Goal: Task Accomplishment & Management: Manage account settings

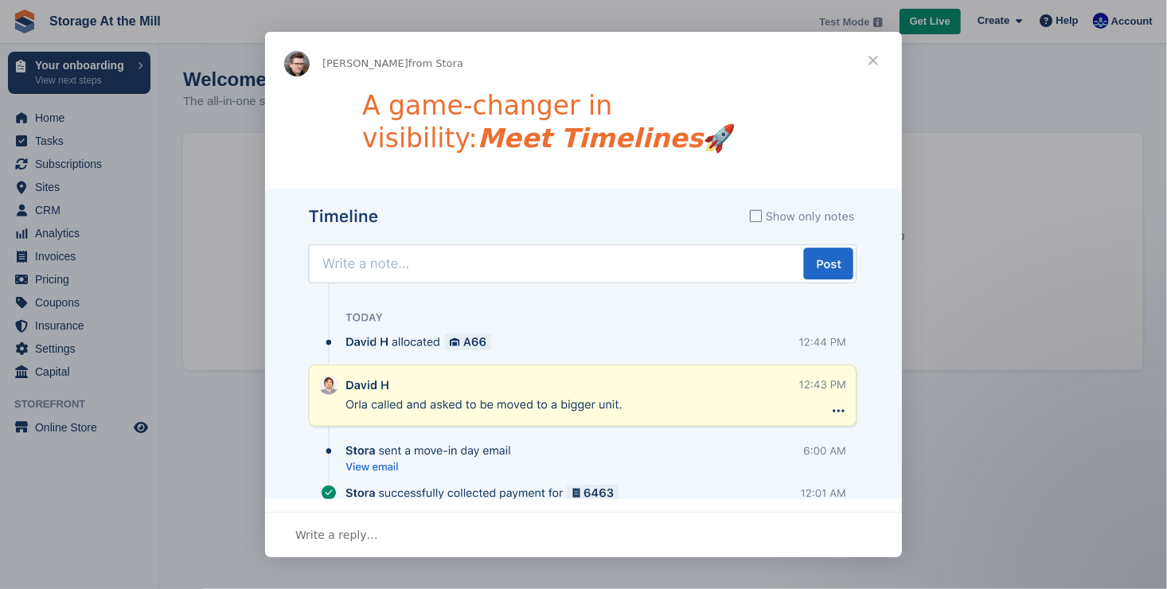
click at [874, 56] on span "Close" at bounding box center [872, 60] width 57 height 57
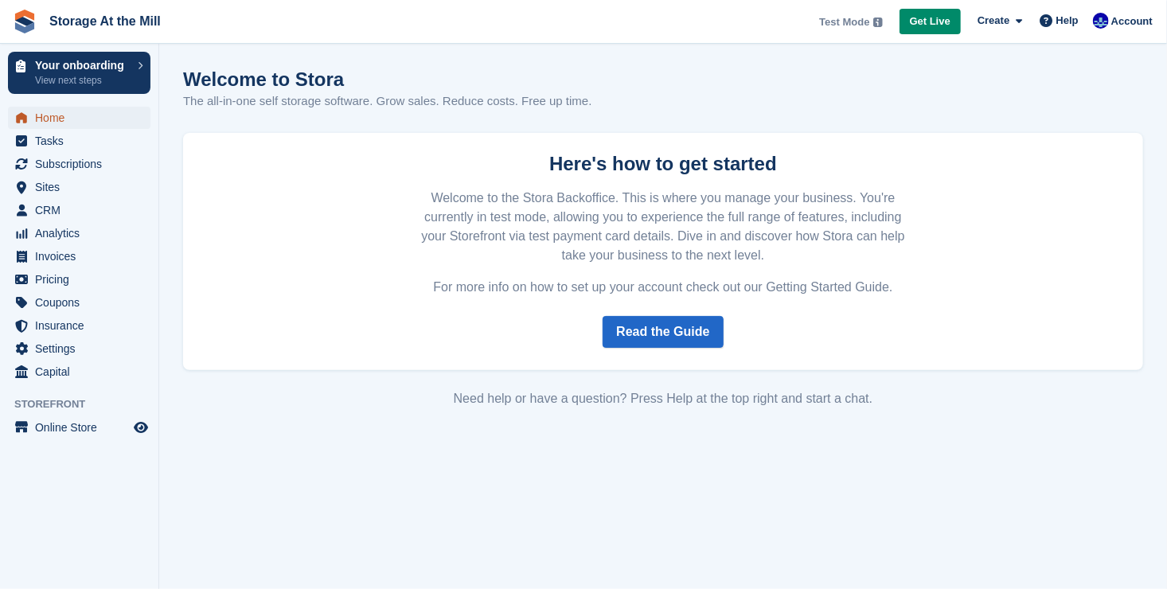
click at [101, 118] on span "Home" at bounding box center [82, 118] width 95 height 22
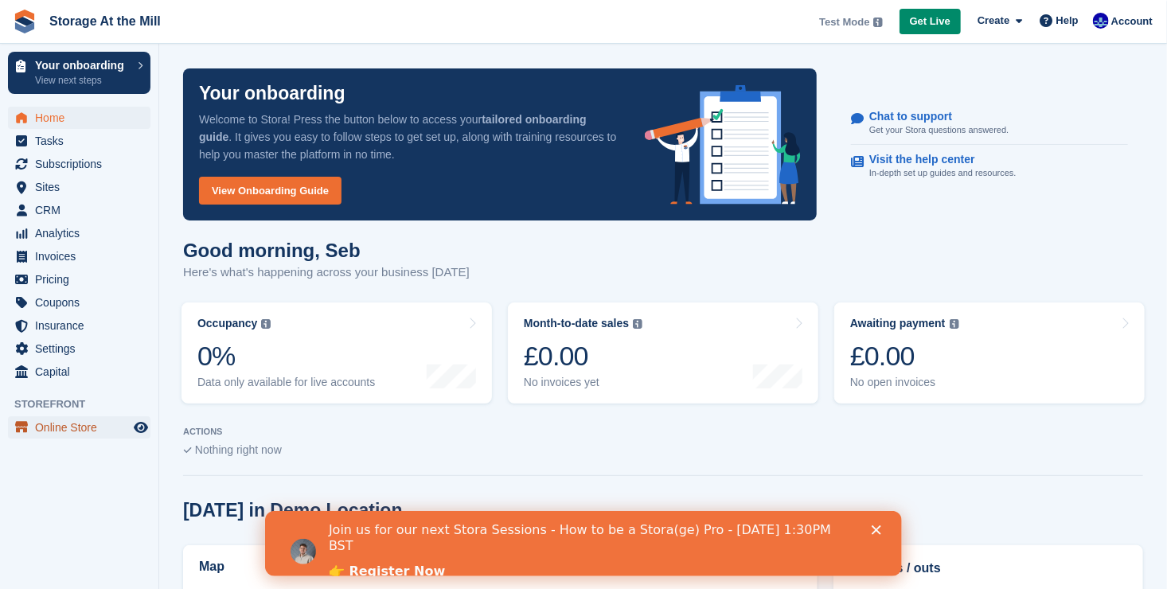
click at [61, 423] on span "Online Store" at bounding box center [82, 427] width 95 height 22
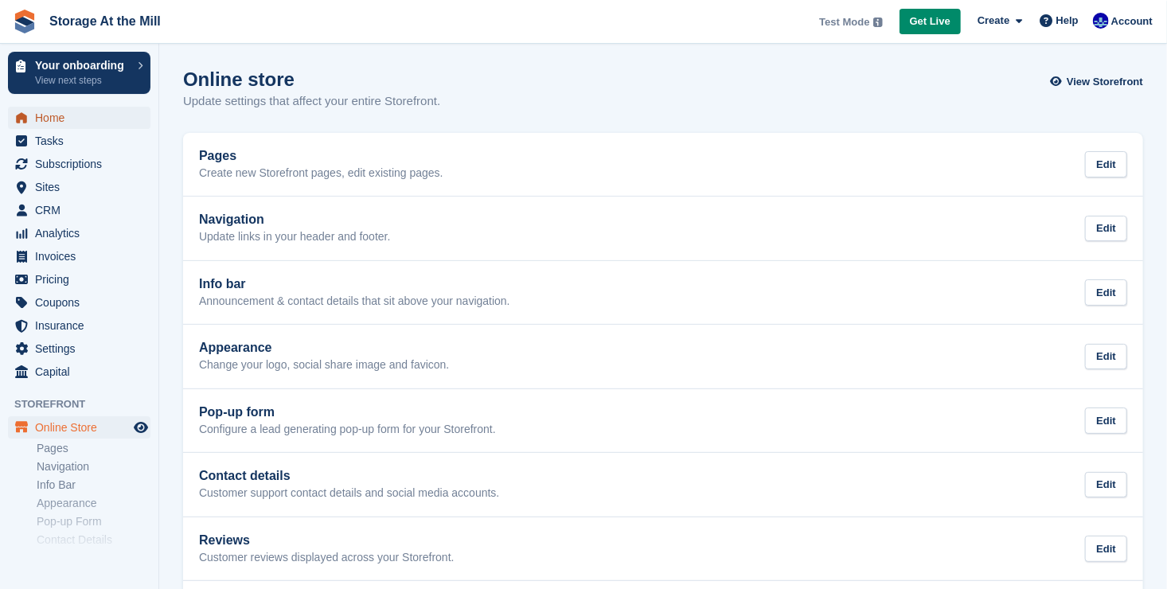
click at [68, 111] on span "Home" at bounding box center [82, 118] width 95 height 22
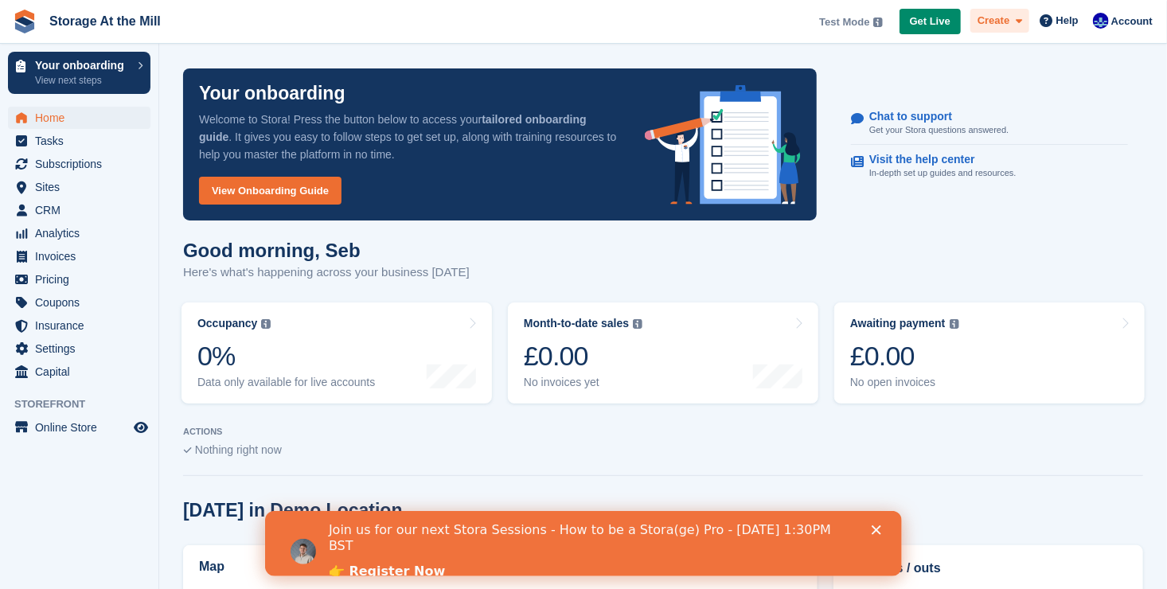
click at [1022, 23] on icon at bounding box center [1018, 21] width 6 height 10
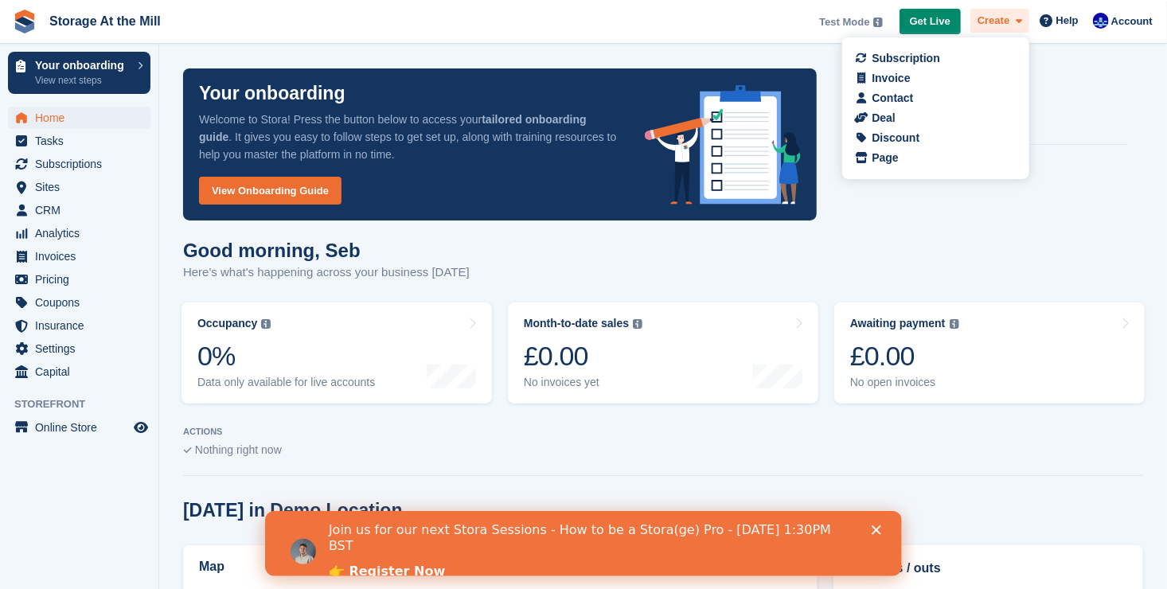
click at [1022, 23] on icon at bounding box center [1018, 21] width 6 height 10
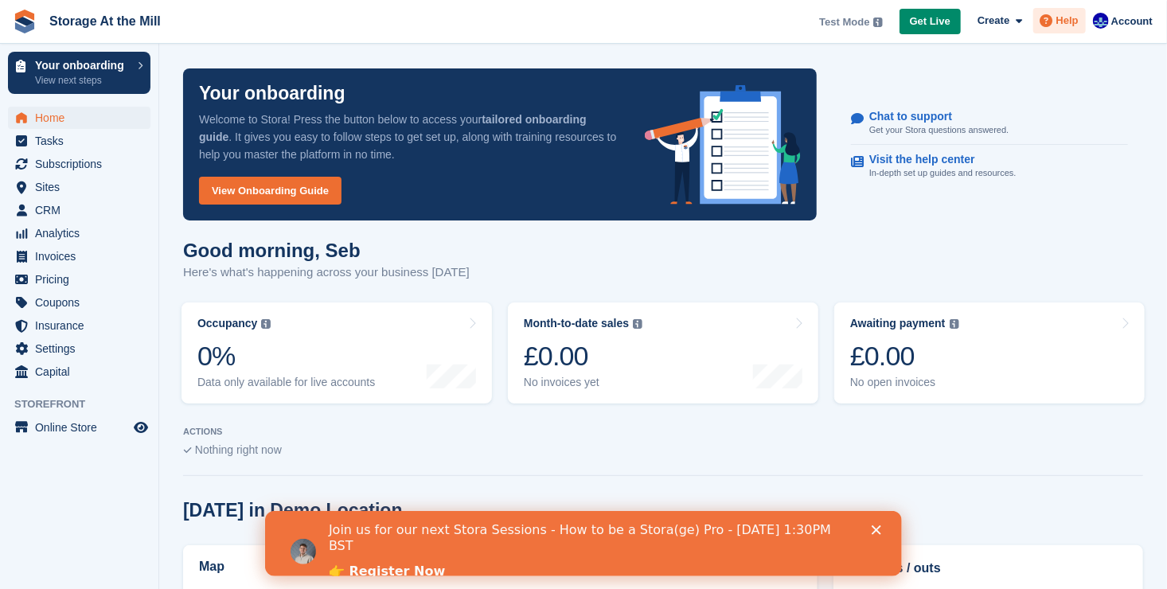
click at [1071, 16] on span "Help" at bounding box center [1067, 21] width 22 height 16
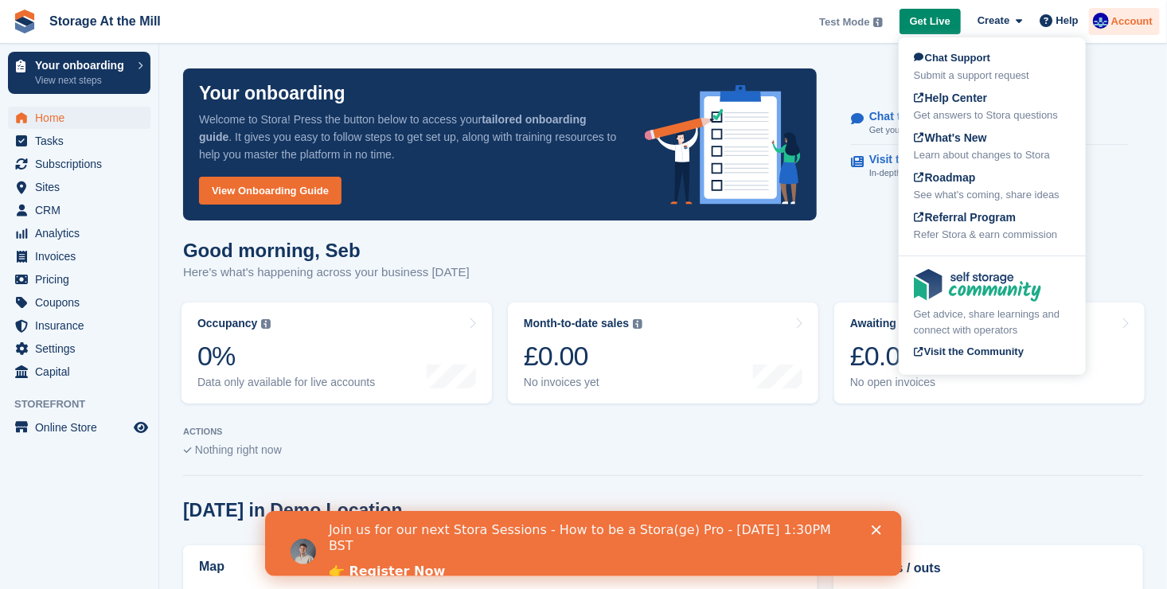
click at [1143, 14] on span "Account" at bounding box center [1131, 22] width 41 height 16
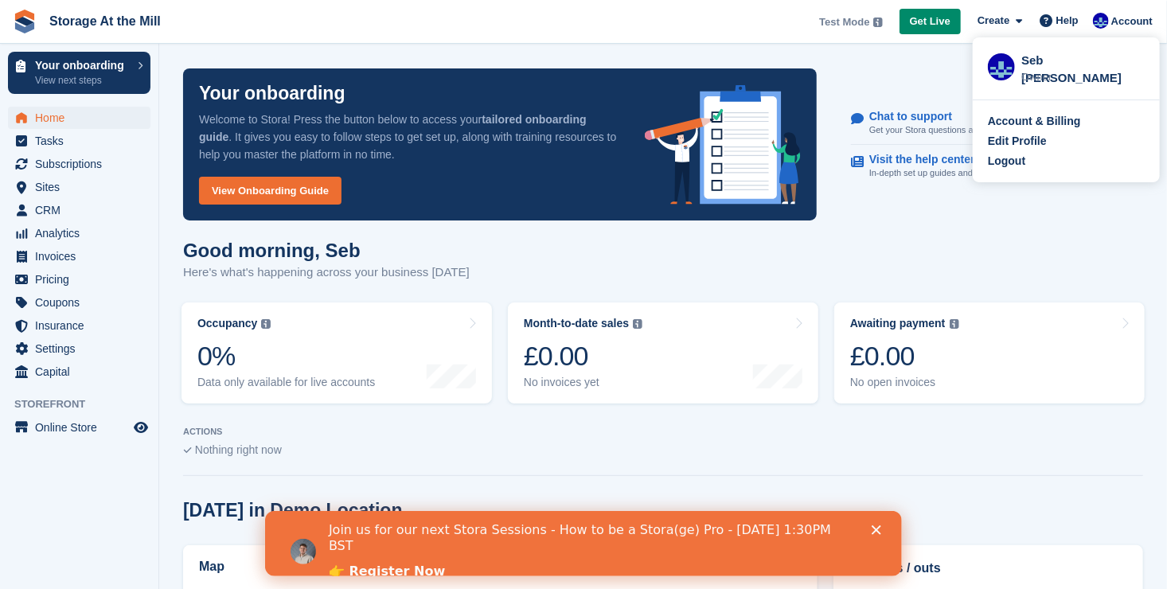
click at [1047, 208] on div "Chat to support Get your Stora questions answered. Visit the help center In-dep…" at bounding box center [989, 145] width 326 height 132
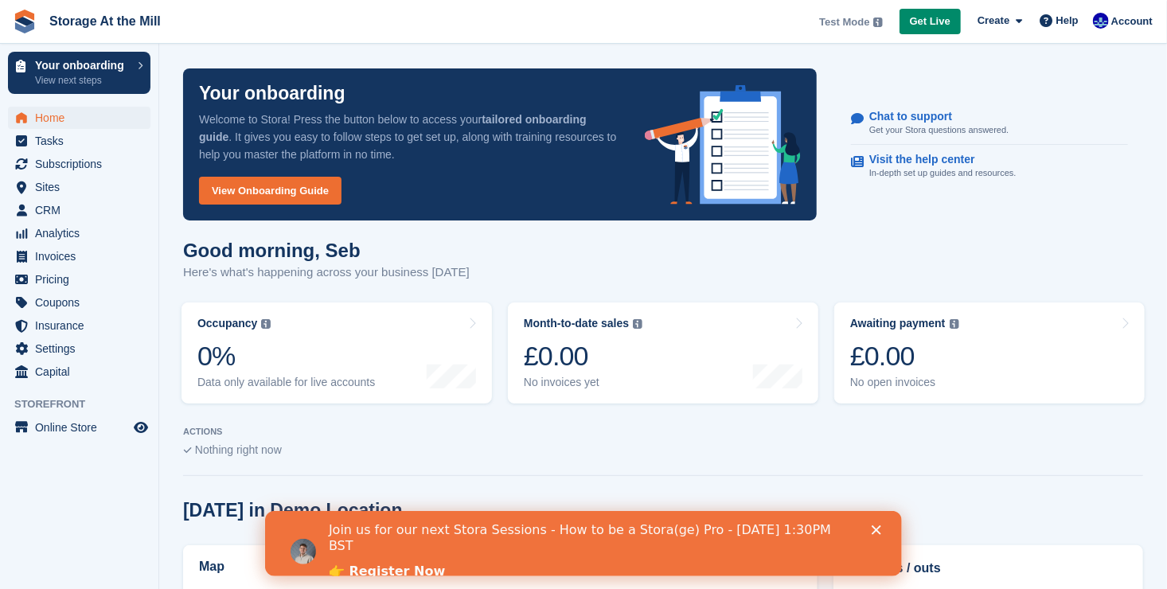
click at [871, 530] on icon "Close" at bounding box center [876, 530] width 10 height 10
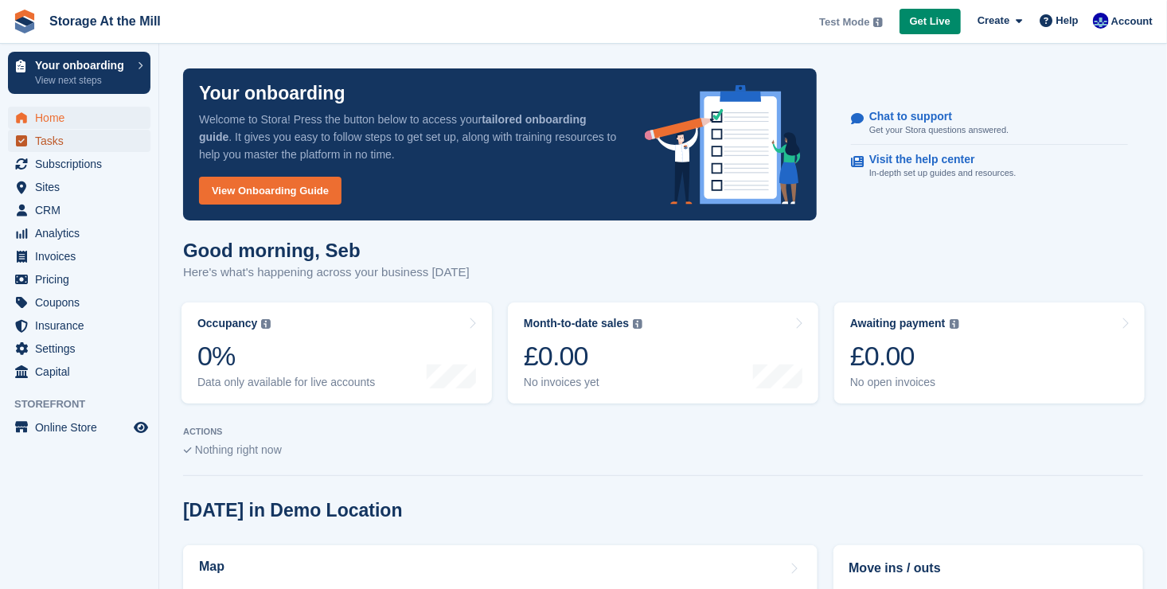
click at [96, 146] on span "Tasks" at bounding box center [82, 141] width 95 height 22
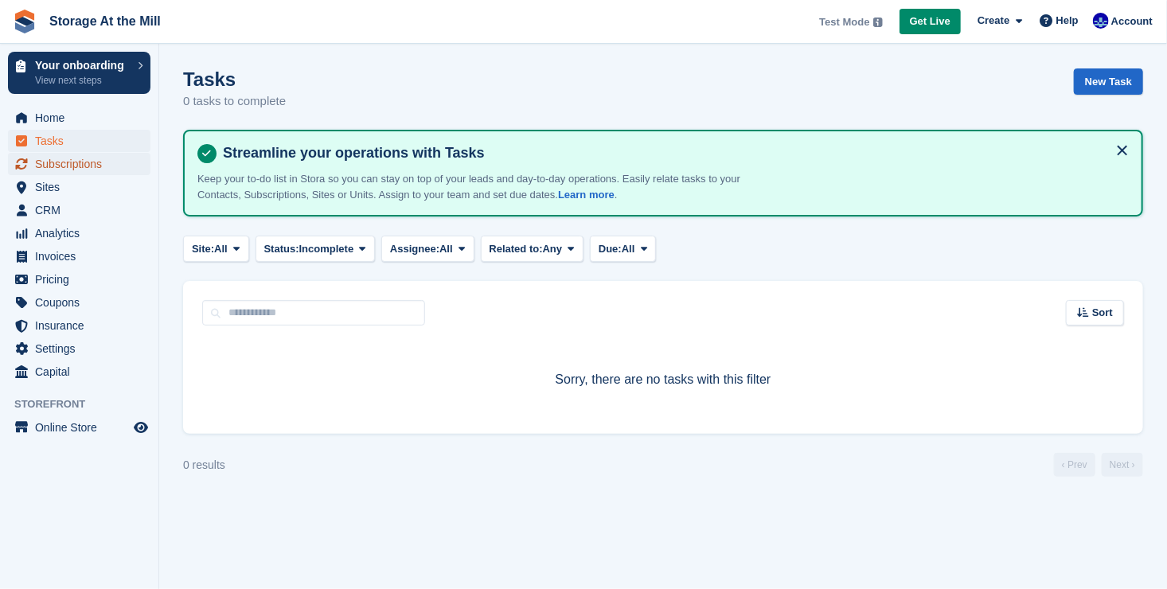
click at [96, 166] on span "Subscriptions" at bounding box center [82, 164] width 95 height 22
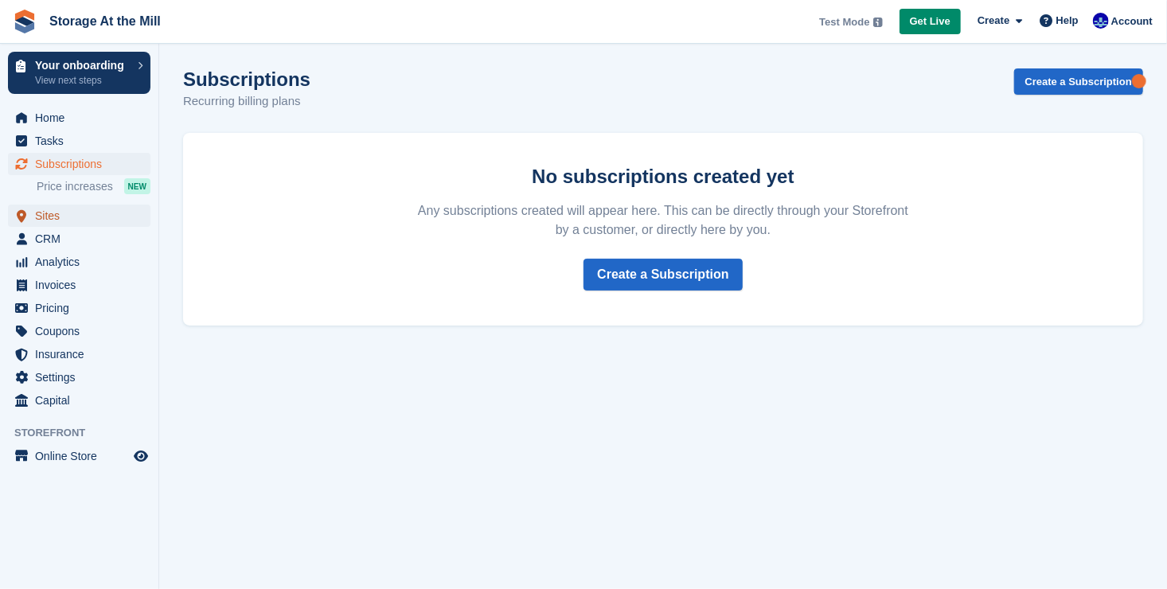
click at [59, 220] on span "Sites" at bounding box center [82, 216] width 95 height 22
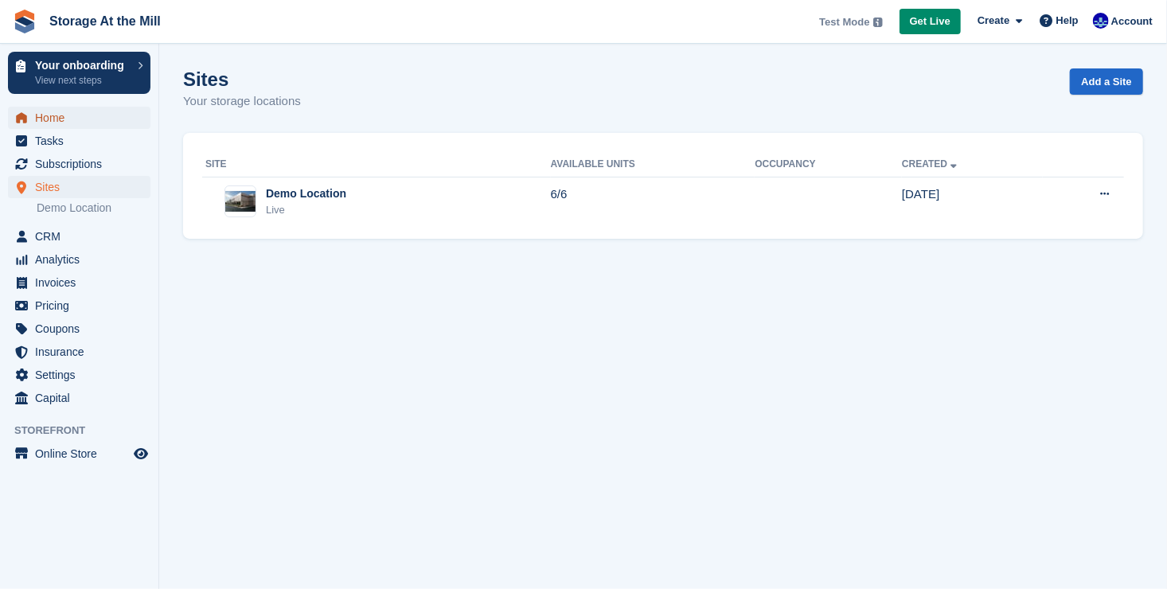
click at [64, 123] on span "Home" at bounding box center [82, 118] width 95 height 22
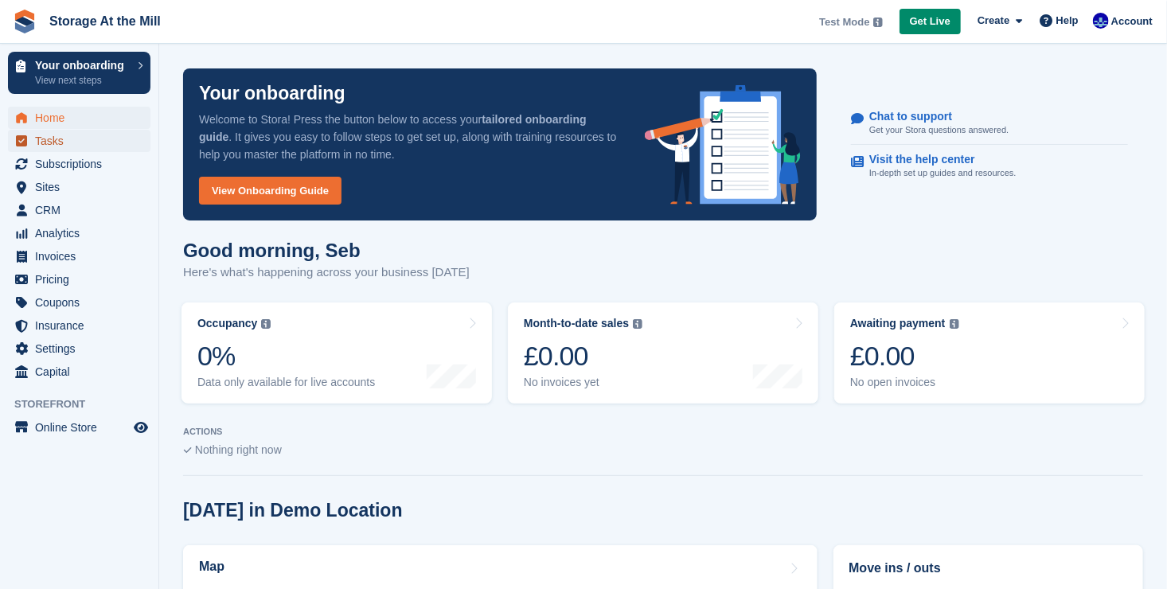
click at [67, 145] on span "Tasks" at bounding box center [82, 141] width 95 height 22
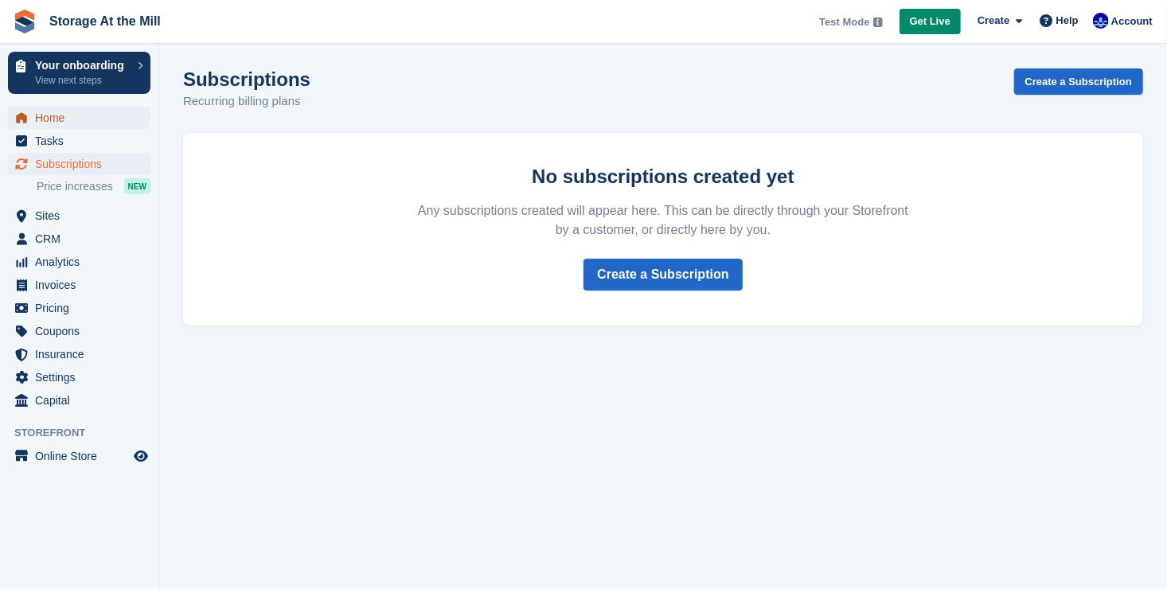
click at [89, 121] on span "Home" at bounding box center [82, 118] width 95 height 22
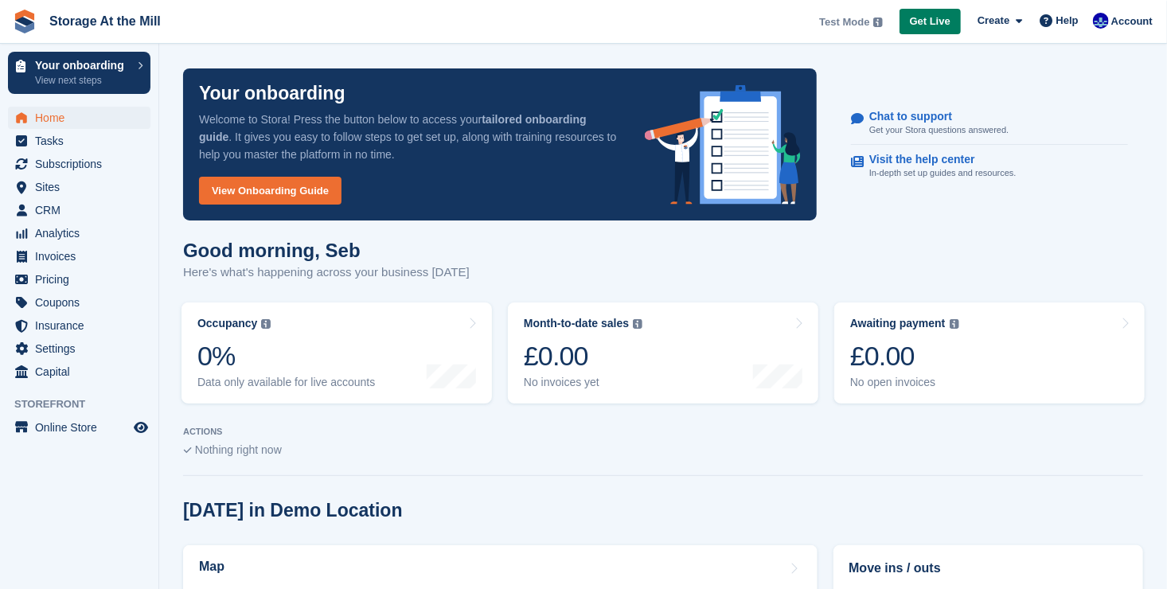
click at [934, 27] on span "Get Live" at bounding box center [930, 22] width 41 height 16
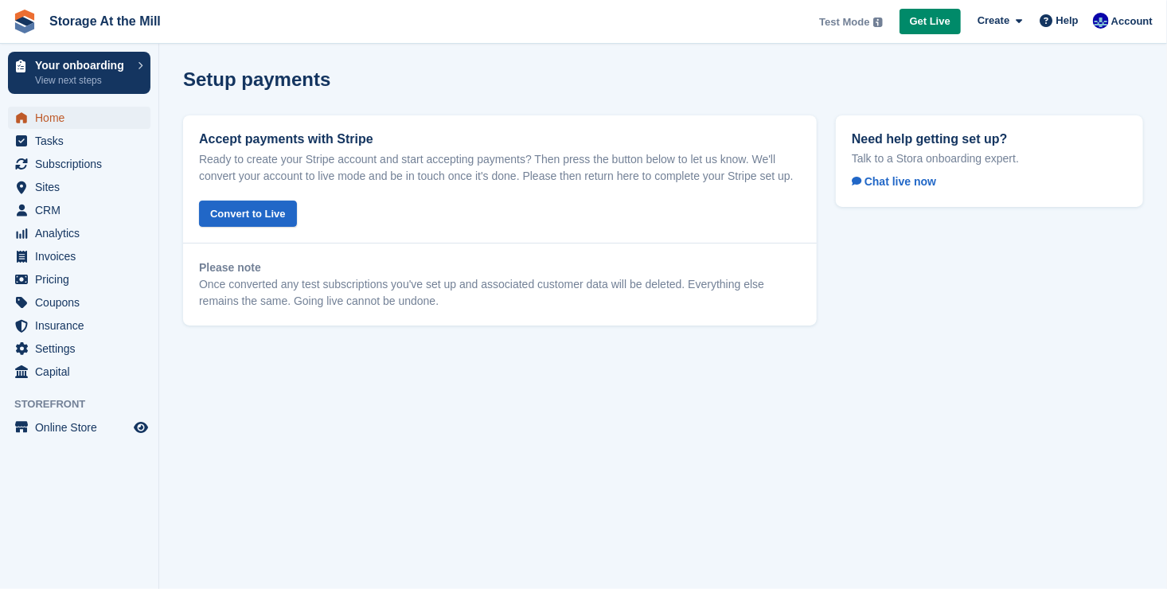
click at [77, 122] on span "Home" at bounding box center [82, 118] width 95 height 22
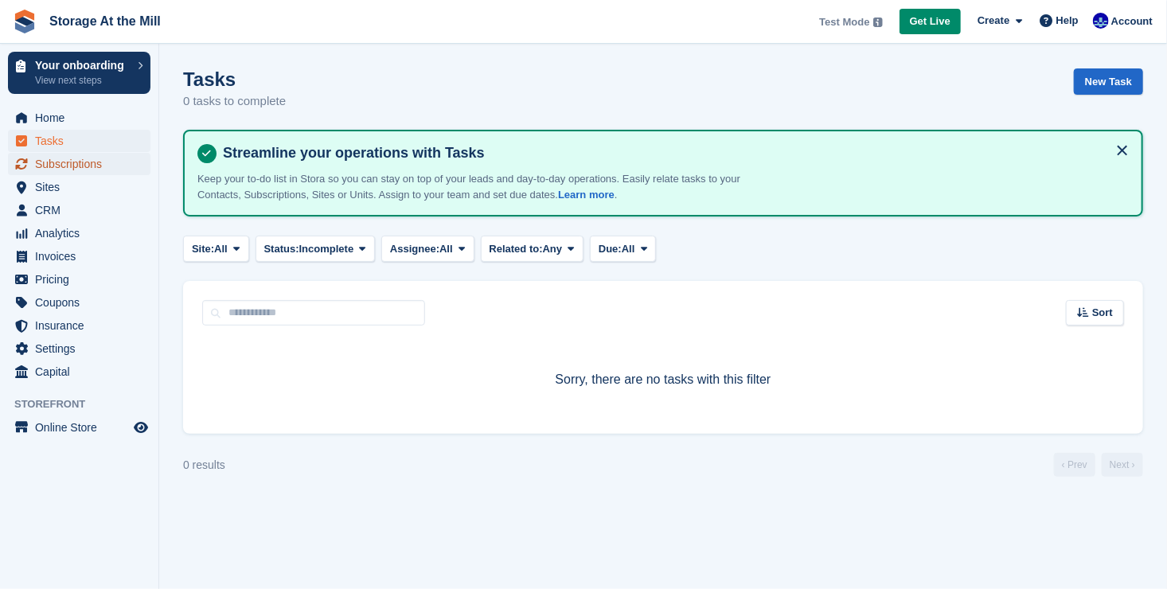
click at [71, 169] on span "Subscriptions" at bounding box center [82, 164] width 95 height 22
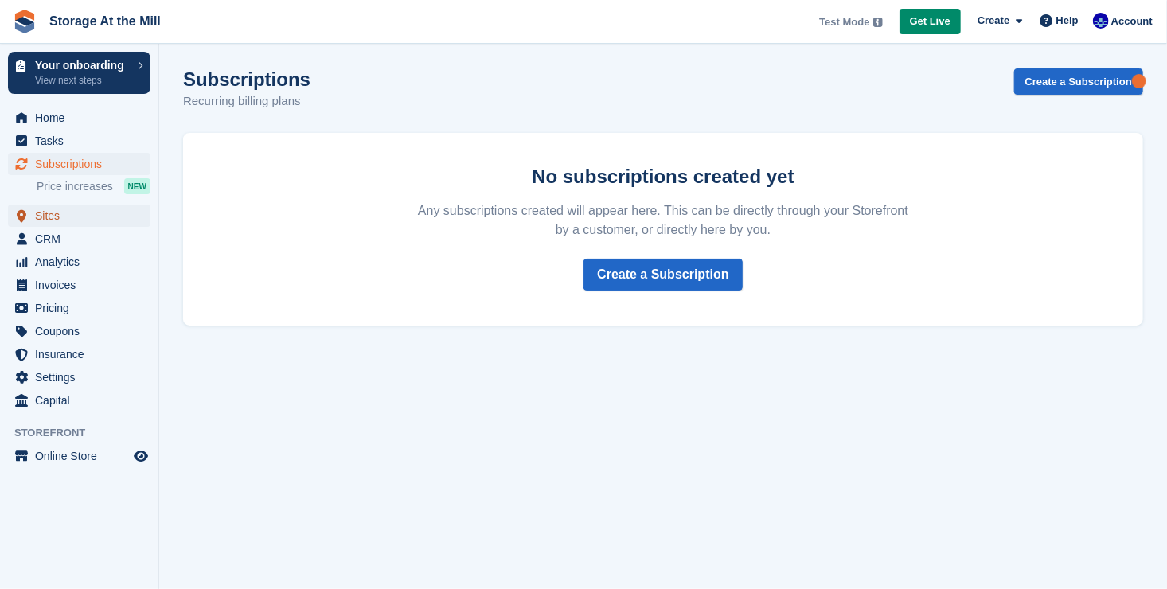
click at [64, 218] on span "Sites" at bounding box center [82, 216] width 95 height 22
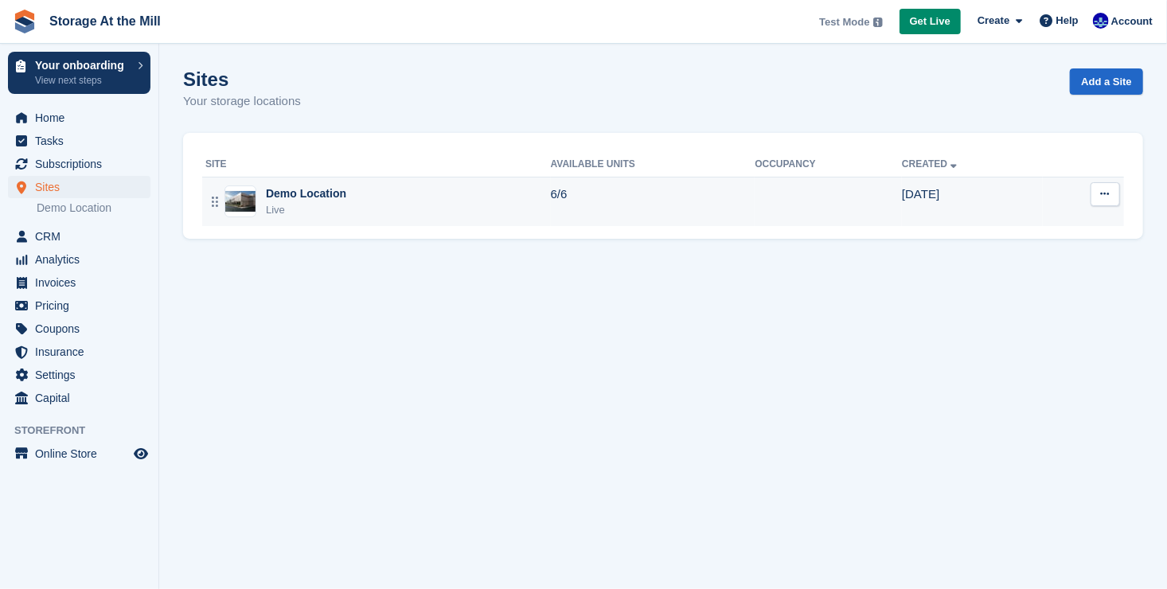
click at [316, 201] on div "Demo Location" at bounding box center [306, 193] width 80 height 17
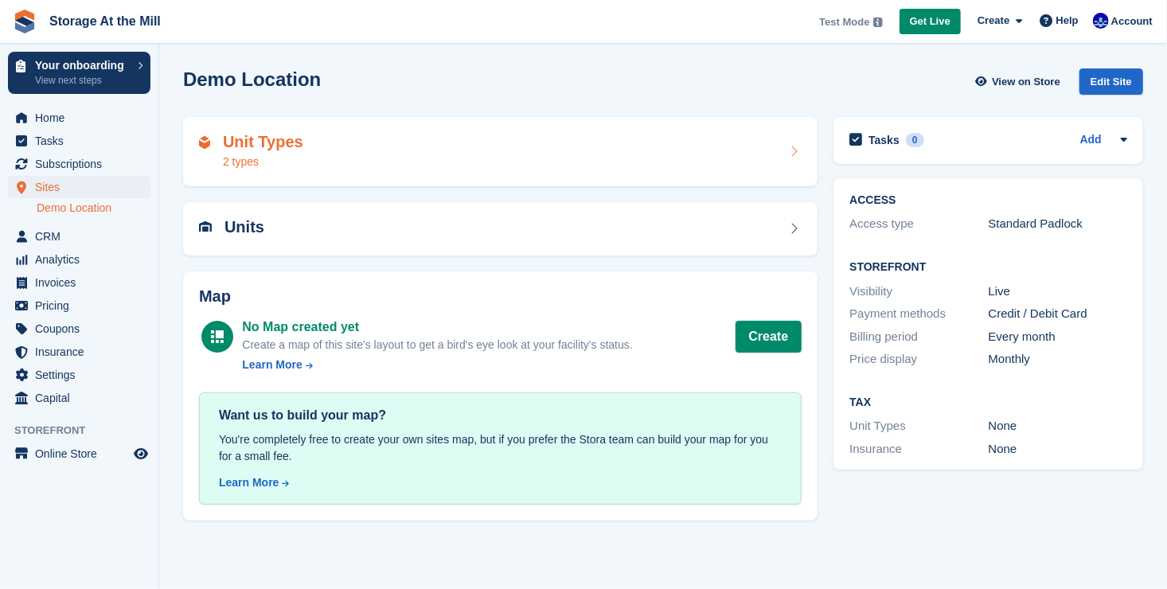
click at [336, 140] on div "Unit Types 2 types" at bounding box center [500, 152] width 602 height 38
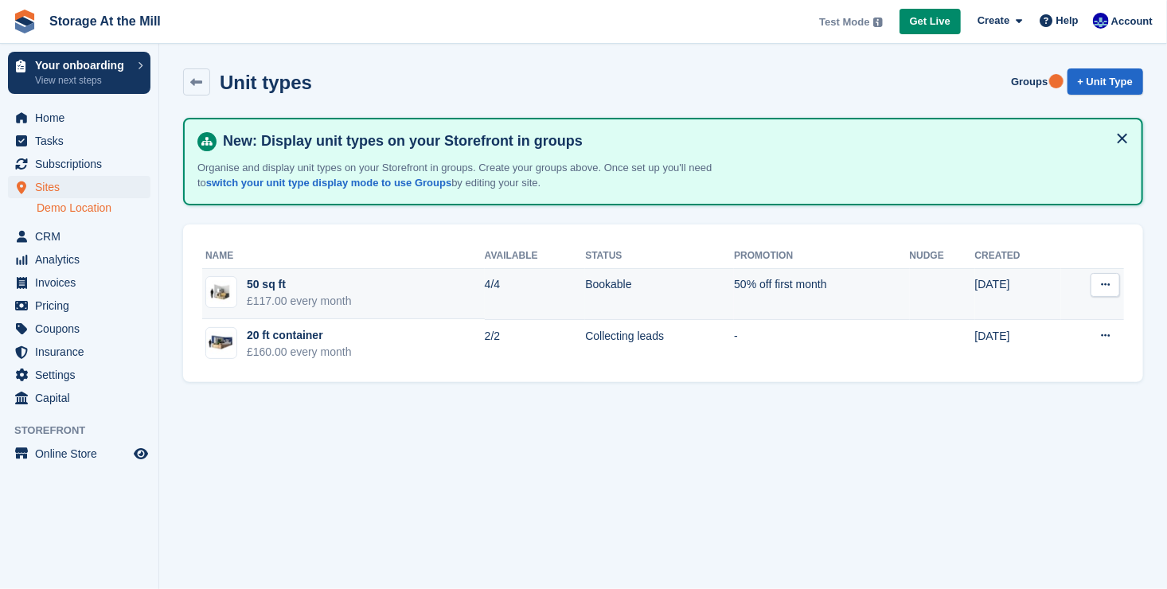
click at [1107, 283] on icon at bounding box center [1105, 284] width 9 height 10
click at [1044, 318] on p "Edit unit type" at bounding box center [1043, 316] width 138 height 21
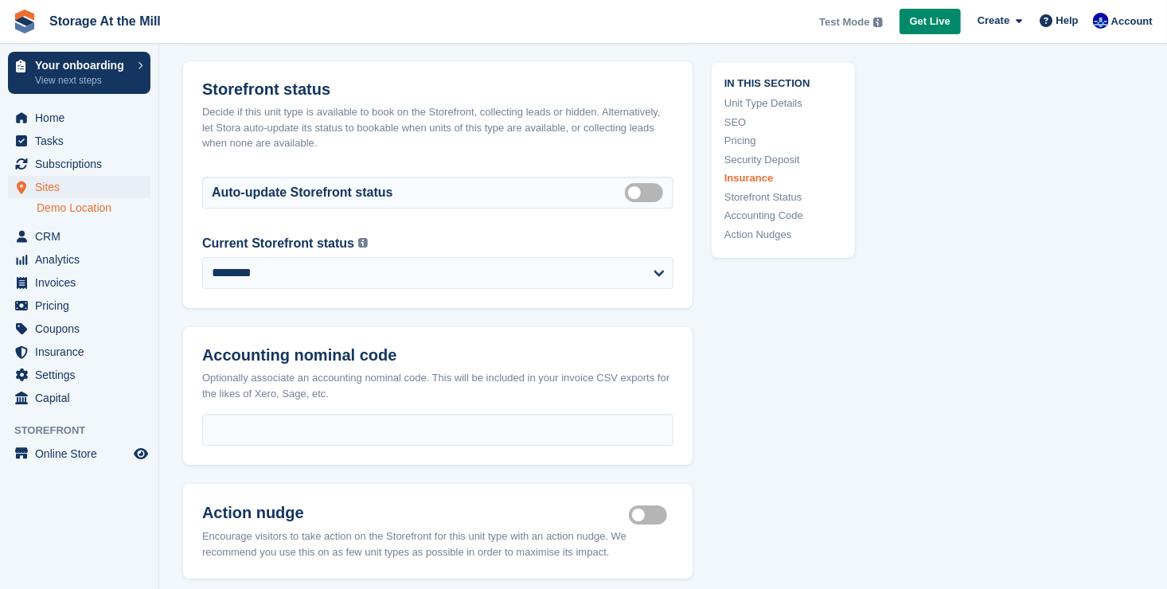
scroll to position [2807, 0]
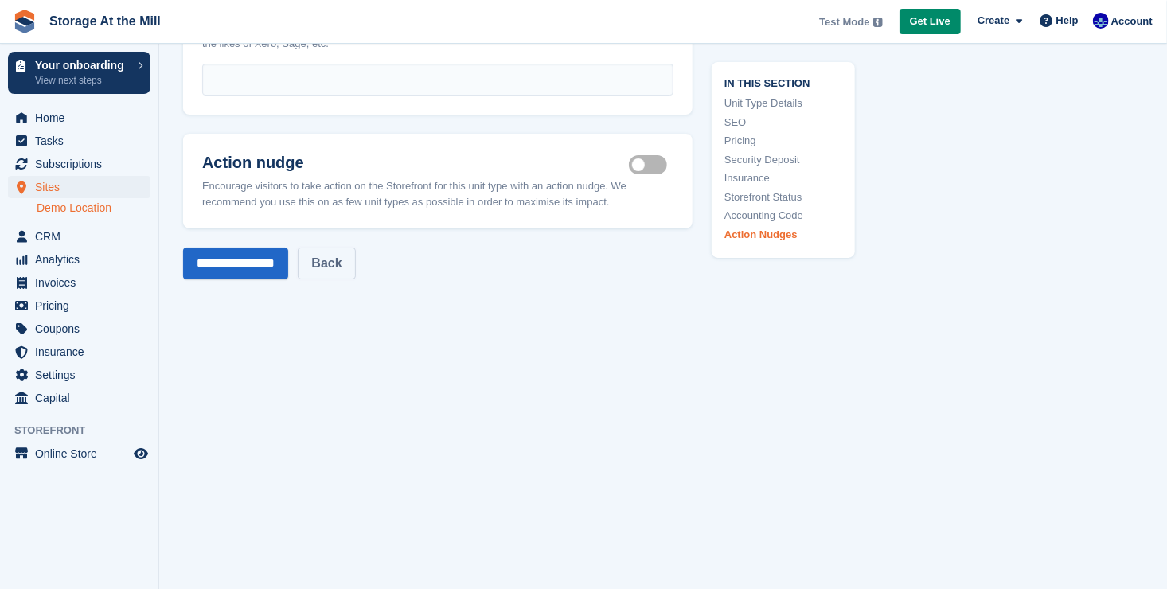
click at [346, 249] on link "Back" at bounding box center [326, 263] width 57 height 32
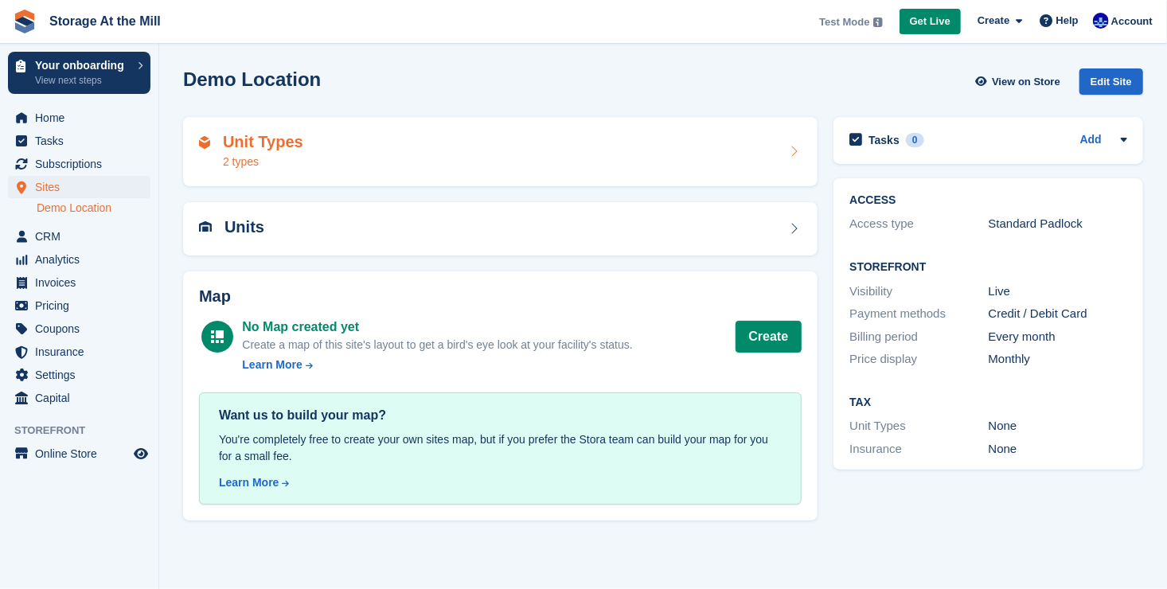
click at [545, 150] on div "Unit Types 2 types" at bounding box center [500, 152] width 602 height 38
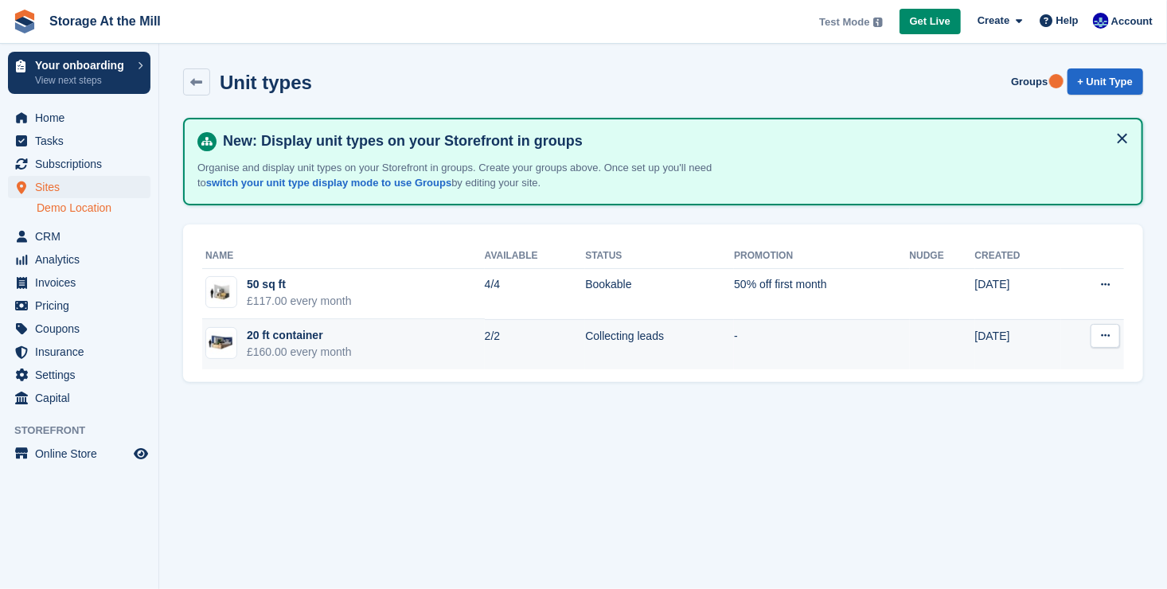
click at [1105, 339] on icon at bounding box center [1105, 335] width 9 height 10
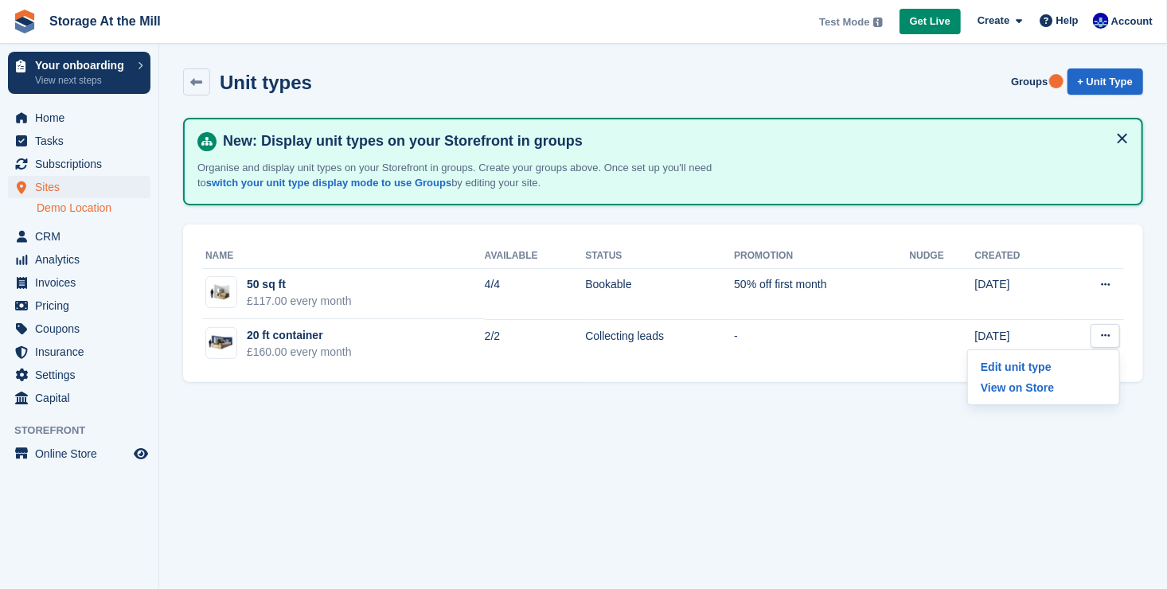
click at [776, 388] on section "Unit types Groups + Unit Type New: Display unit types on your Storefront in gro…" at bounding box center [662, 294] width 1007 height 589
click at [1134, 140] on button at bounding box center [1121, 138] width 25 height 25
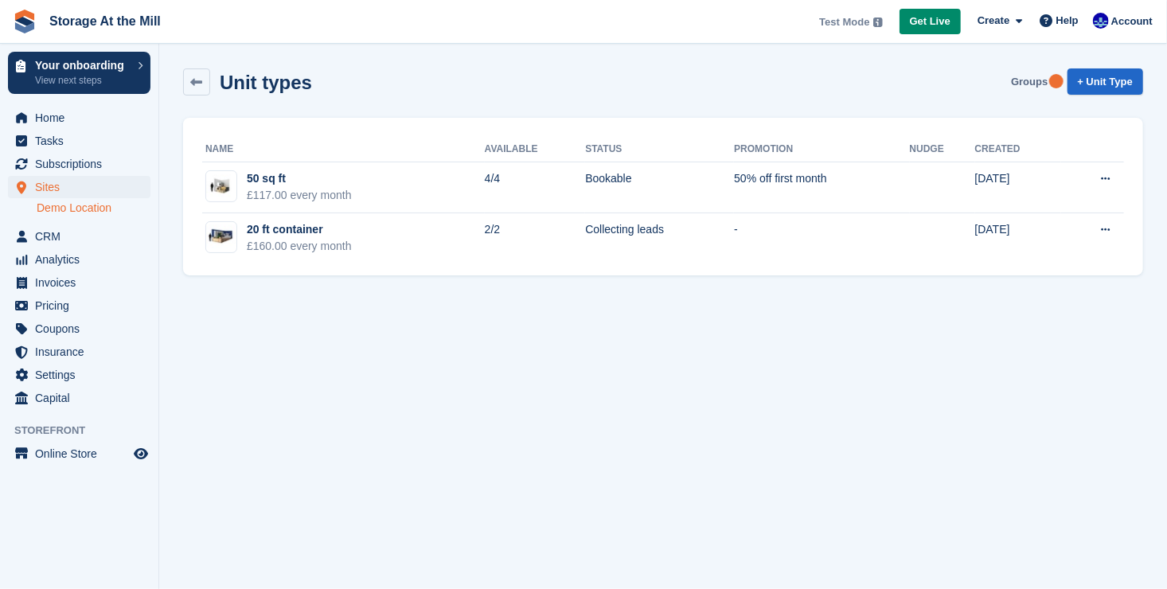
click at [1034, 86] on link "Groups" at bounding box center [1028, 81] width 49 height 26
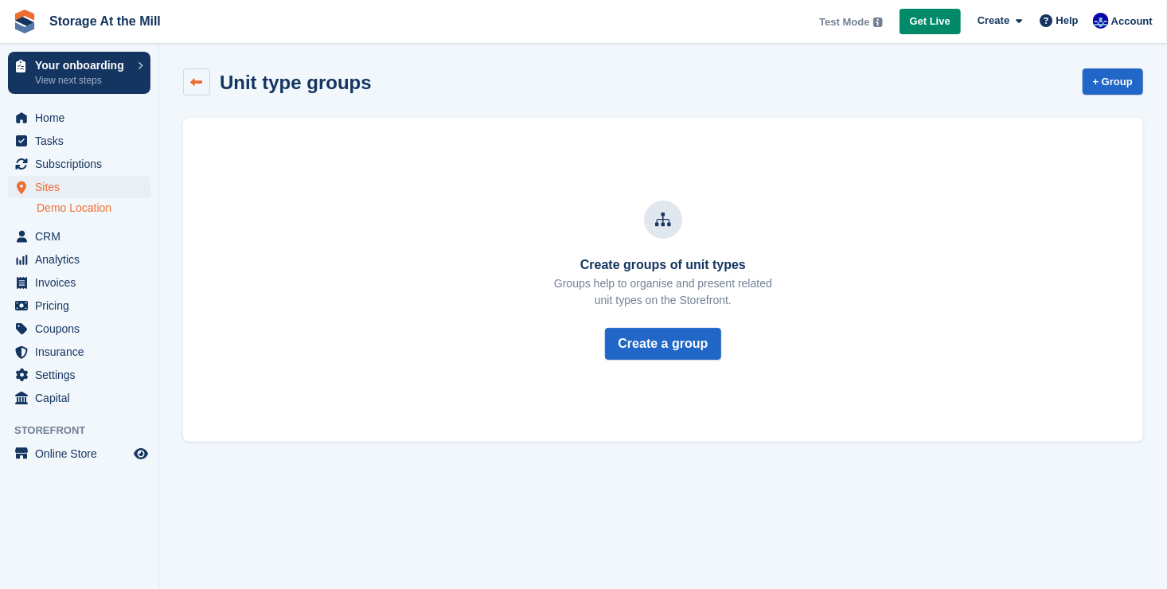
click at [198, 80] on icon at bounding box center [197, 82] width 12 height 12
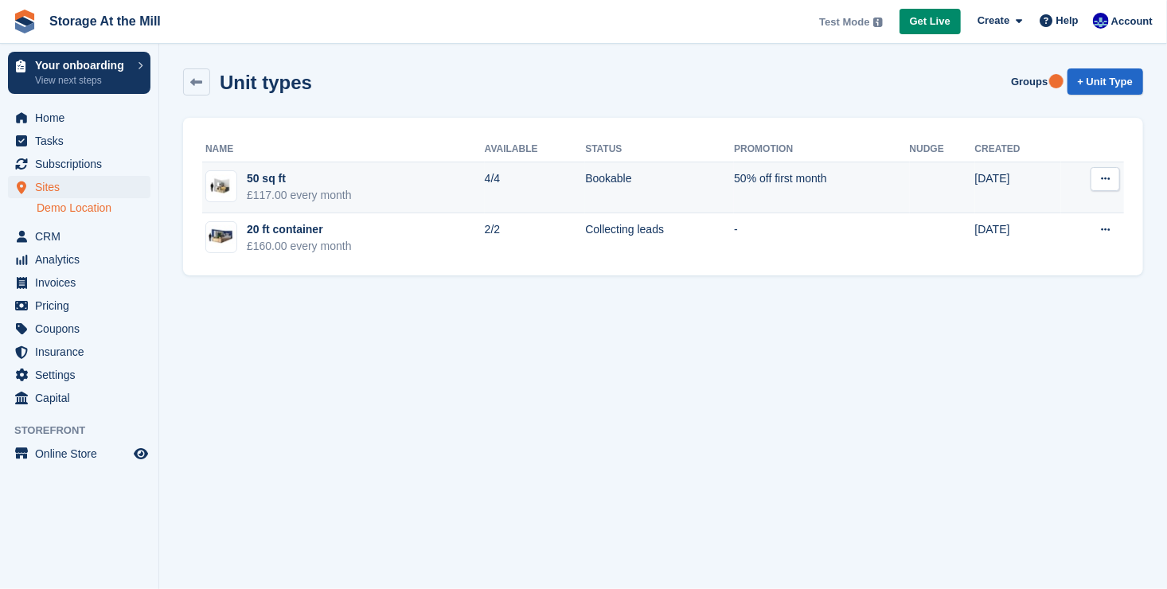
click at [1098, 180] on button at bounding box center [1104, 179] width 29 height 24
click at [1042, 207] on p "Edit unit type" at bounding box center [1043, 210] width 138 height 21
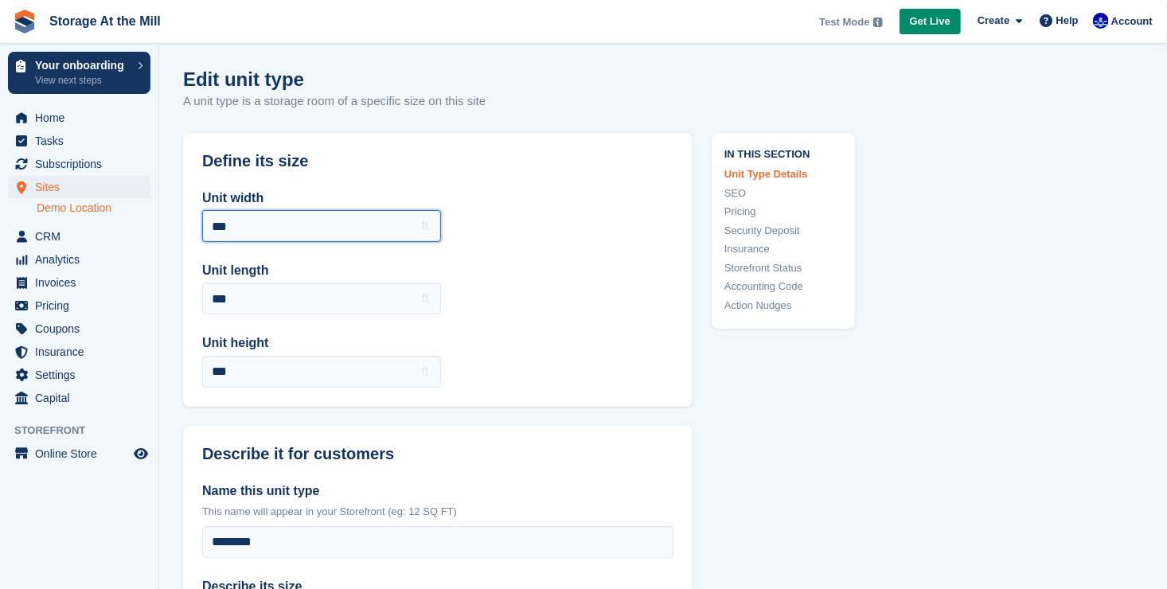
click at [302, 225] on input "***" at bounding box center [321, 226] width 239 height 32
type input "*"
click at [312, 335] on label "Unit height" at bounding box center [321, 342] width 239 height 19
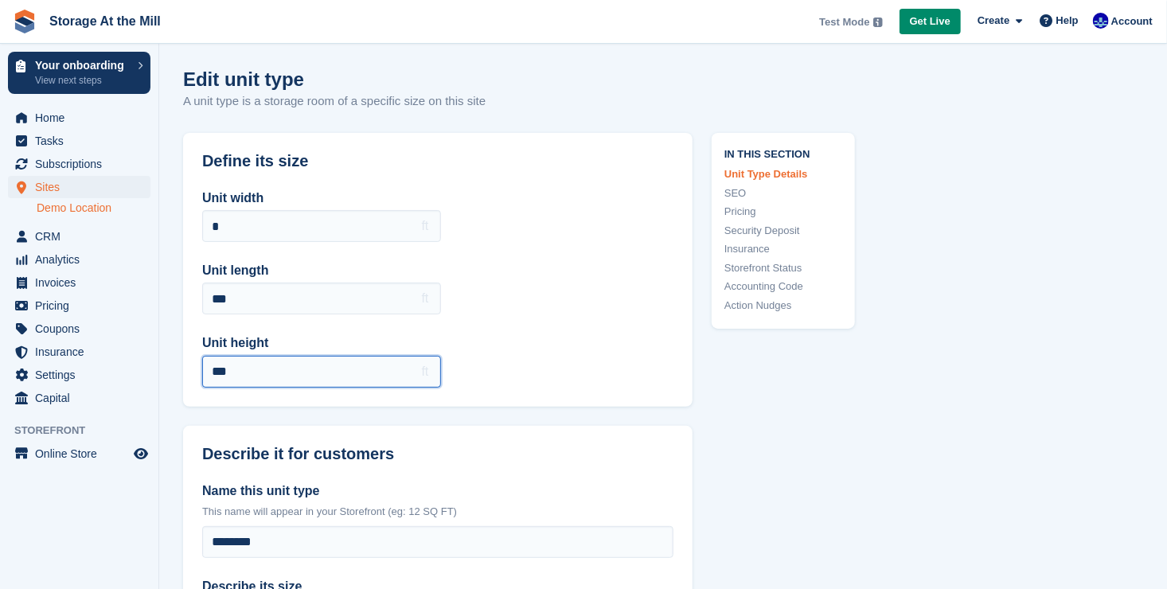
click at [312, 356] on input "***" at bounding box center [321, 372] width 239 height 32
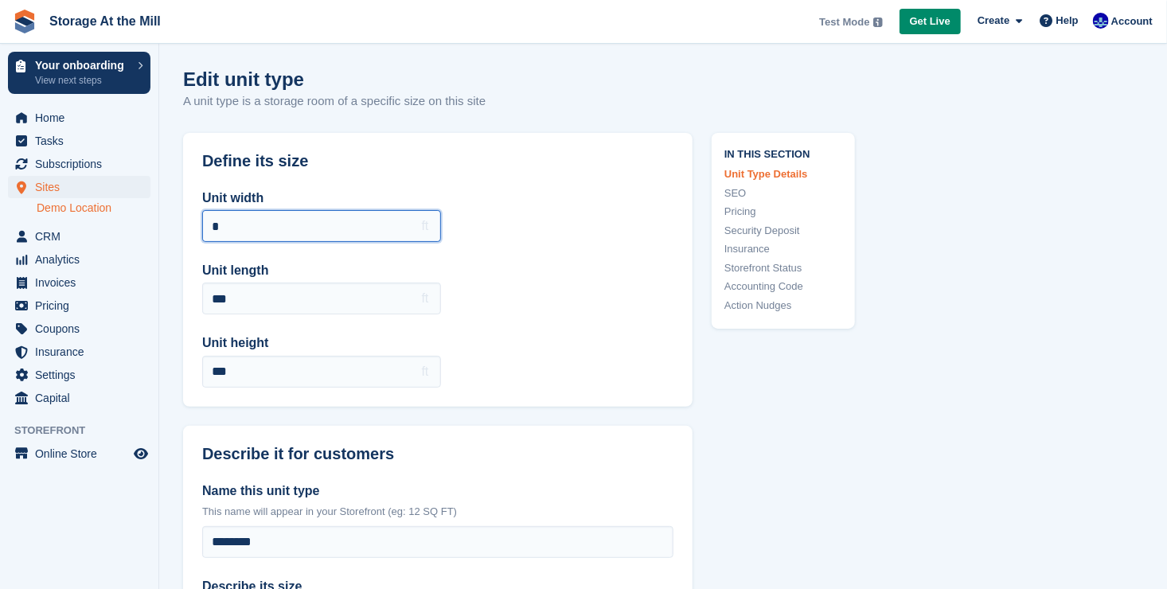
click at [275, 228] on input "*" at bounding box center [321, 226] width 239 height 32
type input "***"
click at [286, 341] on label "Unit height" at bounding box center [321, 342] width 239 height 19
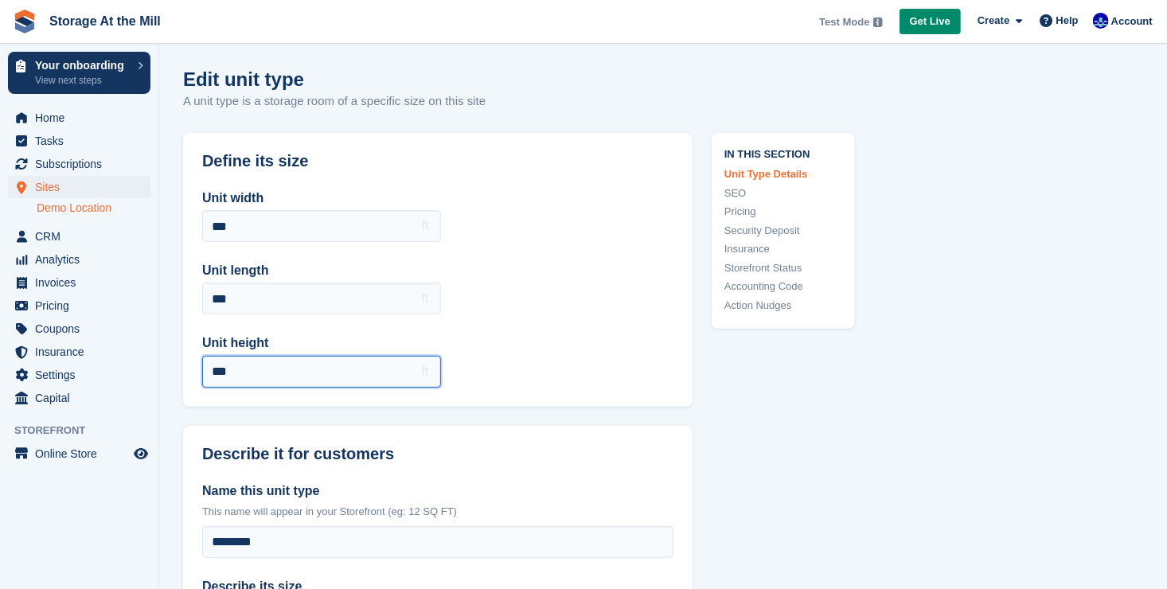
click at [286, 356] on input "***" at bounding box center [321, 372] width 239 height 32
click at [286, 372] on input "***" at bounding box center [321, 372] width 239 height 32
type input "*"
type input "***"
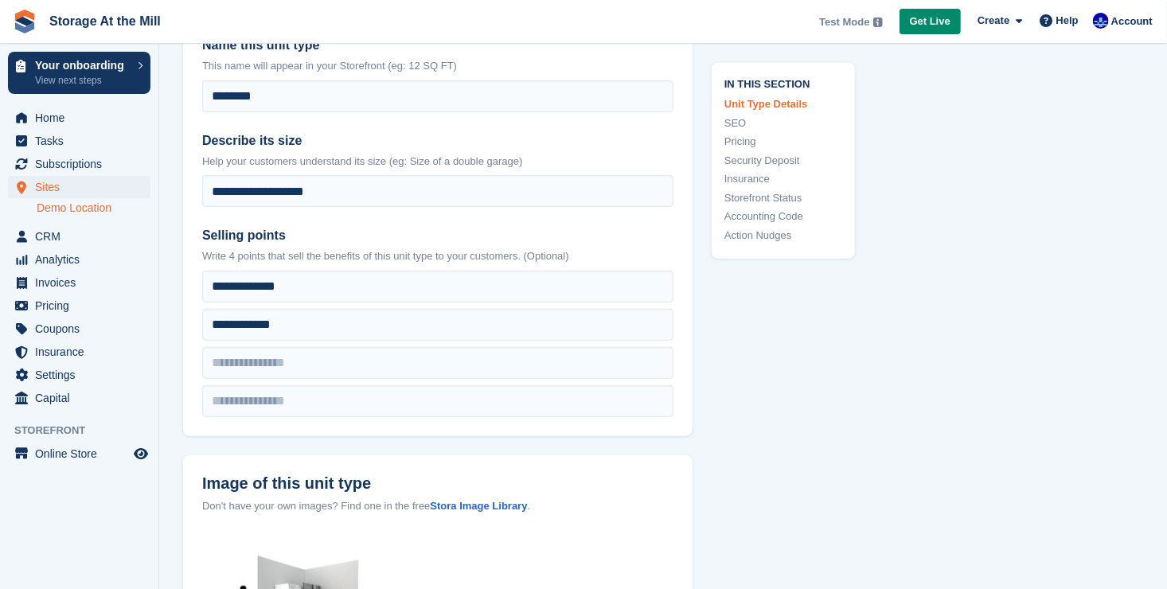
scroll to position [449, 0]
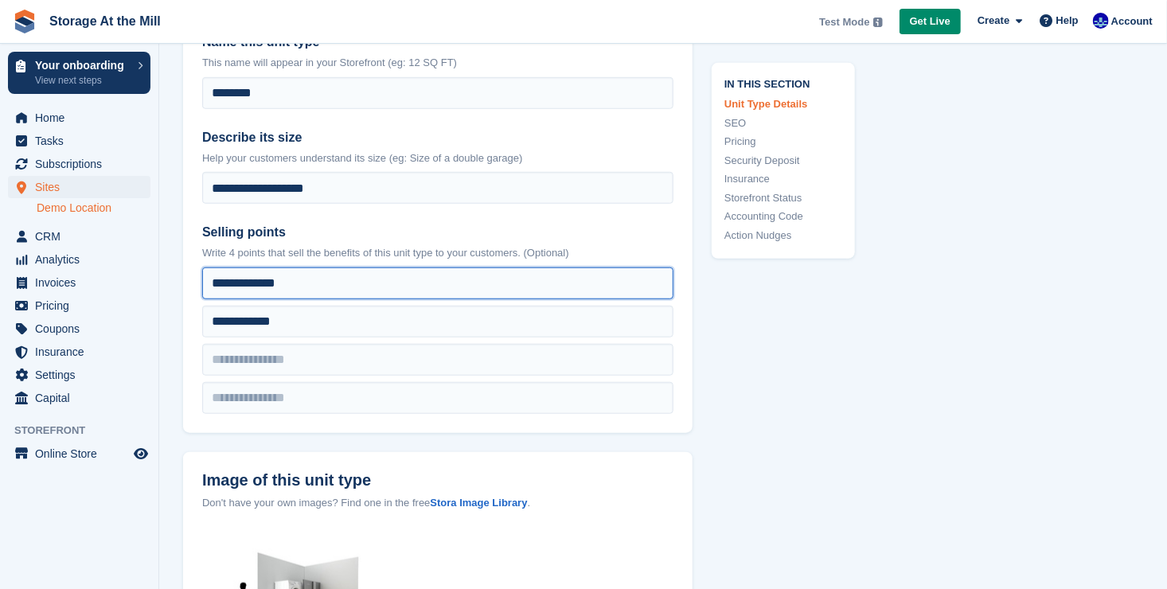
drag, startPoint x: 298, startPoint y: 286, endPoint x: 209, endPoint y: 267, distance: 90.5
click at [209, 267] on input "**********" at bounding box center [437, 283] width 471 height 32
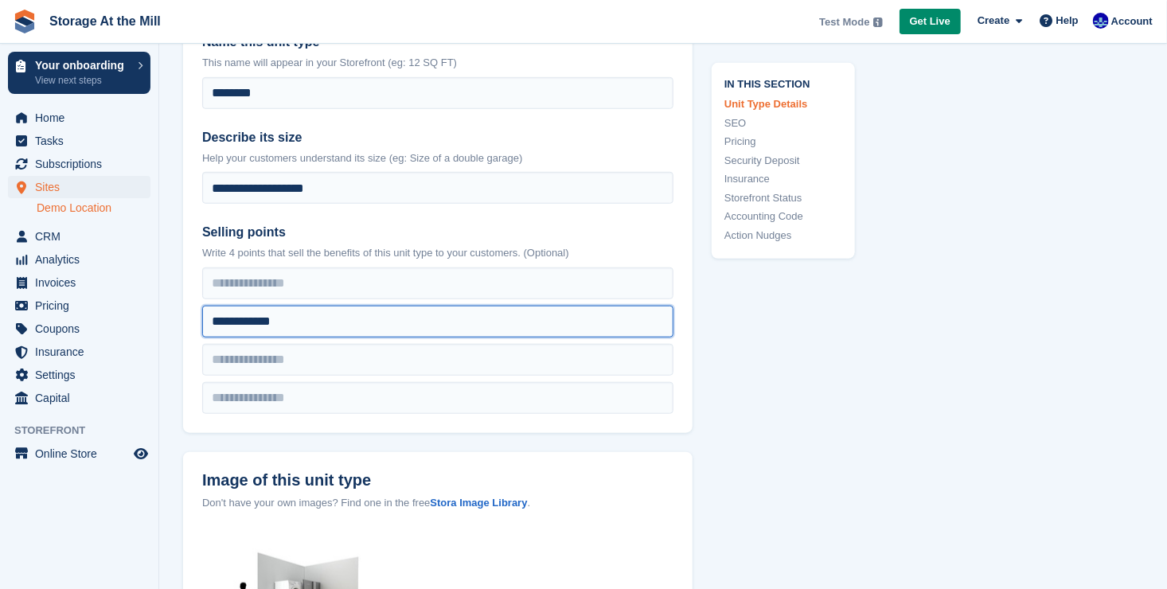
drag, startPoint x: 290, startPoint y: 323, endPoint x: 181, endPoint y: 321, distance: 108.2
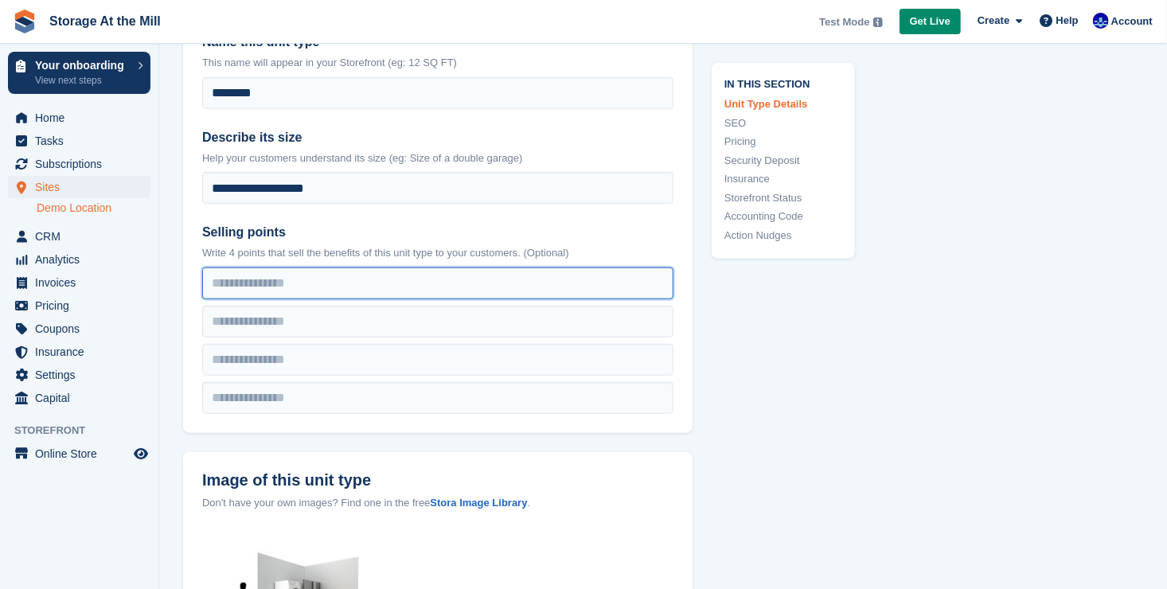
click at [306, 292] on input "text" at bounding box center [437, 283] width 471 height 32
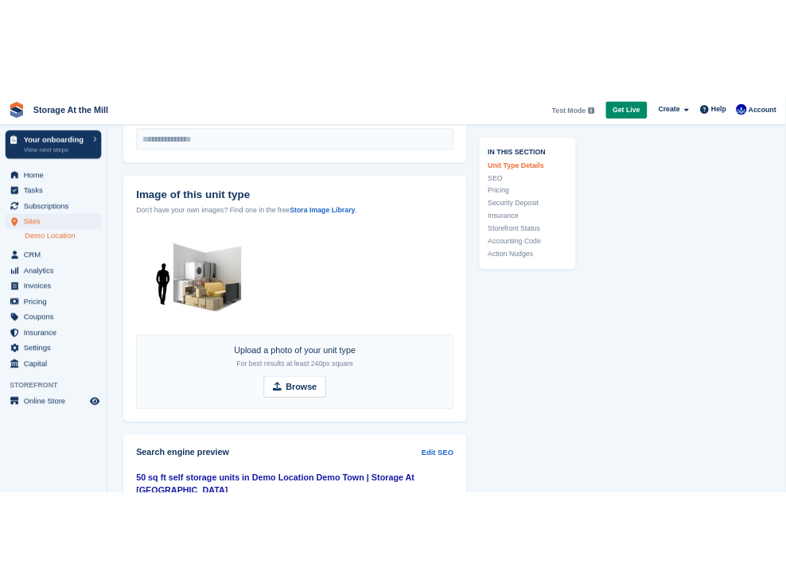
scroll to position [783, 0]
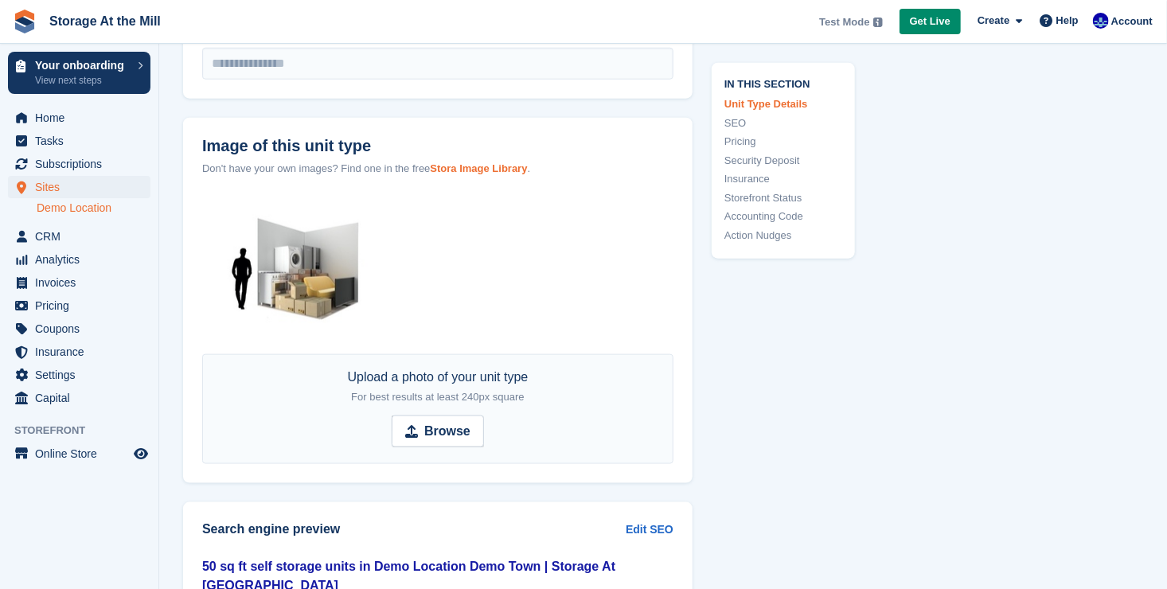
click at [470, 169] on strong "Stora Image Library" at bounding box center [478, 168] width 97 height 12
